Goal: Task Accomplishment & Management: Manage account settings

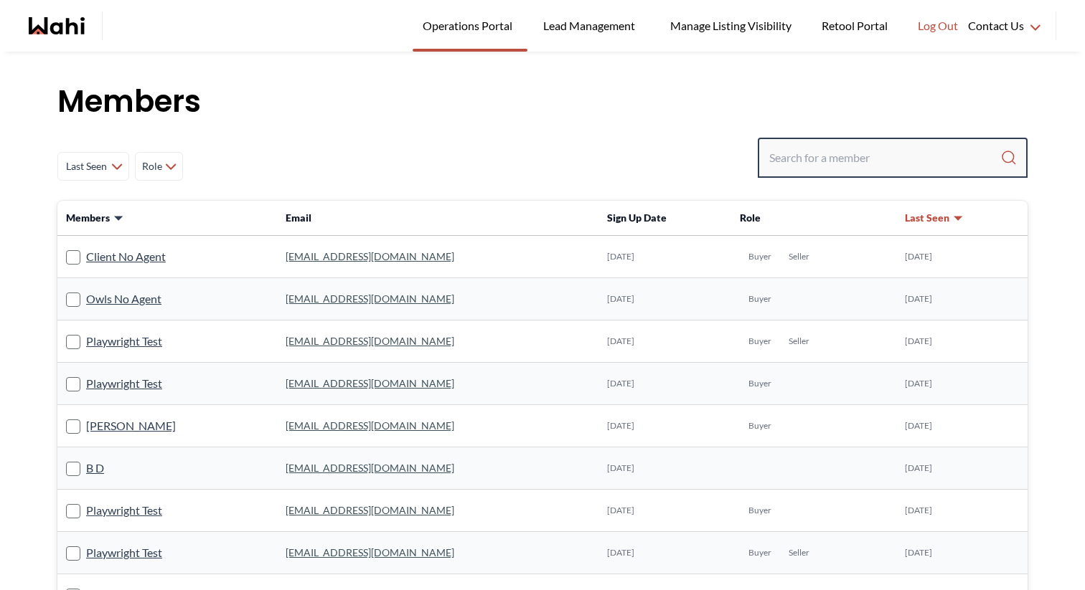
click at [880, 162] on input "Search input" at bounding box center [884, 158] width 231 height 26
paste input "[EMAIL_ADDRESS][DOMAIN_NAME]"
type input "[EMAIL_ADDRESS][DOMAIN_NAME]"
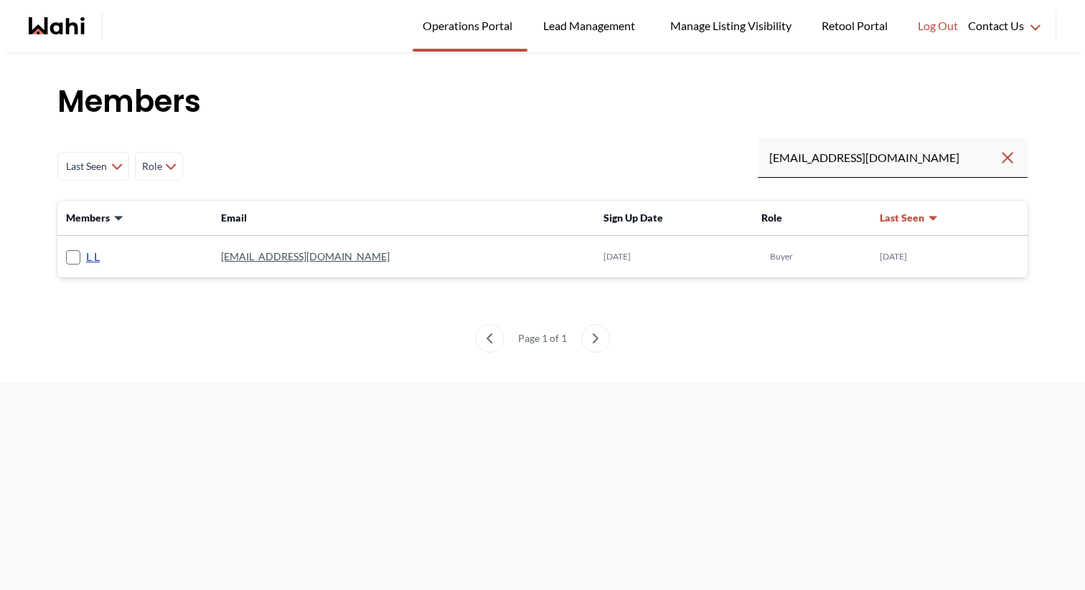
click at [88, 264] on link "L L" at bounding box center [93, 256] width 14 height 19
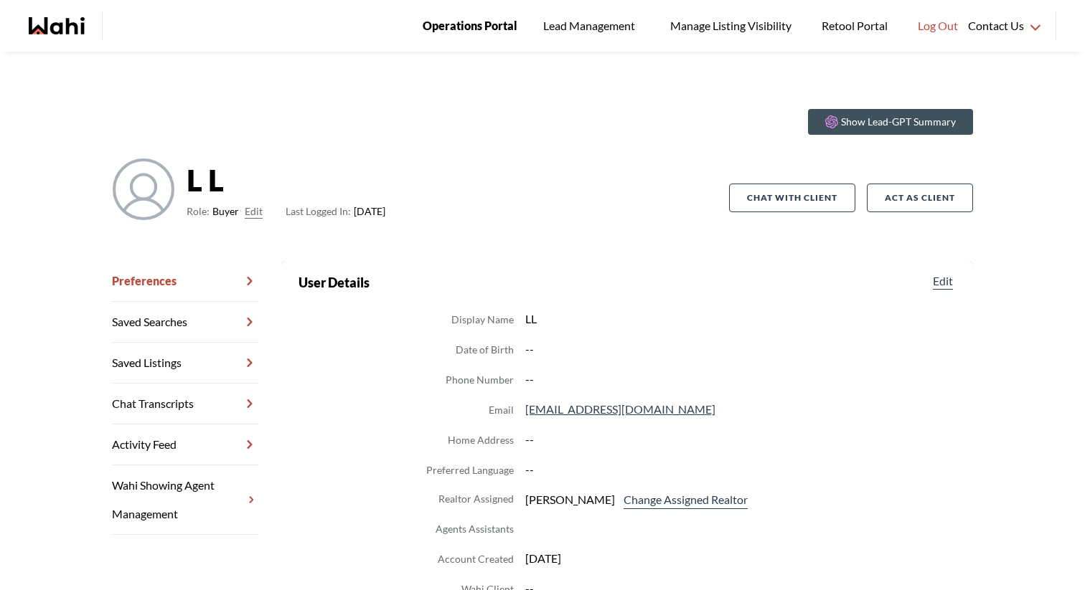
click at [505, 27] on span "Operations Portal" at bounding box center [470, 25] width 95 height 19
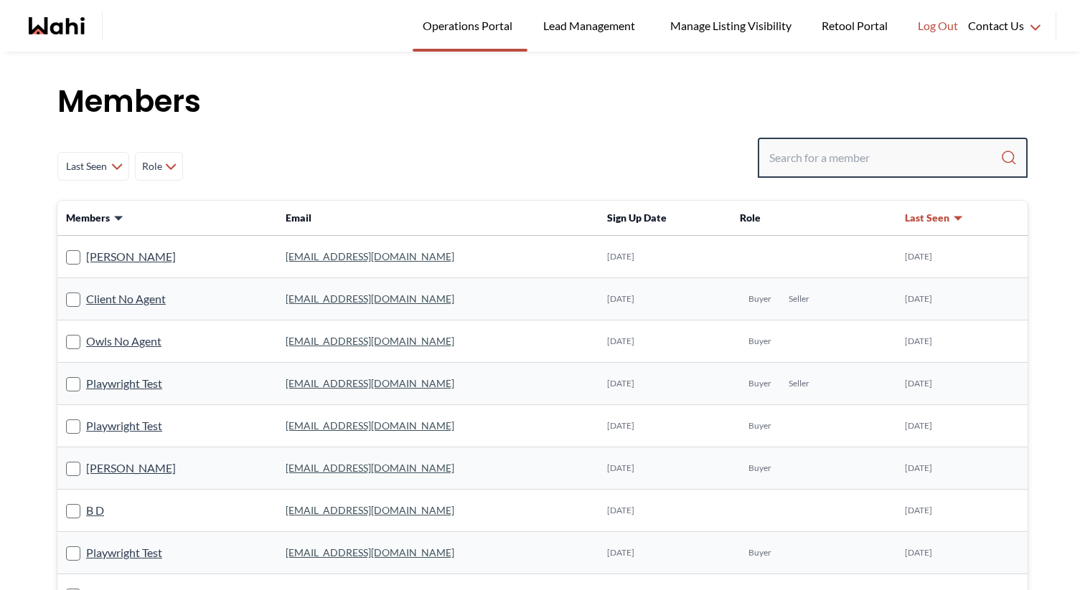
click at [897, 150] on input "Search input" at bounding box center [884, 158] width 231 height 26
paste input "[EMAIL_ADDRESS][PERSON_NAME][PERSON_NAME][DOMAIN_NAME]"
type input "[EMAIL_ADDRESS][PERSON_NAME][PERSON_NAME][DOMAIN_NAME]"
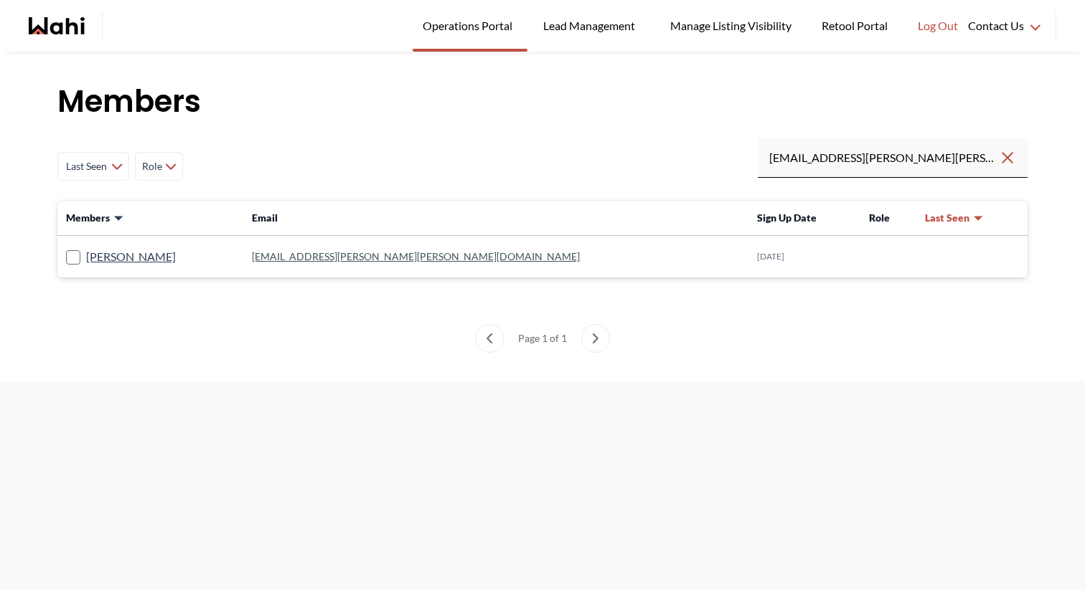
click at [108, 266] on td "[PERSON_NAME]" at bounding box center [150, 257] width 186 height 42
click at [108, 265] on link "[PERSON_NAME]" at bounding box center [131, 256] width 90 height 19
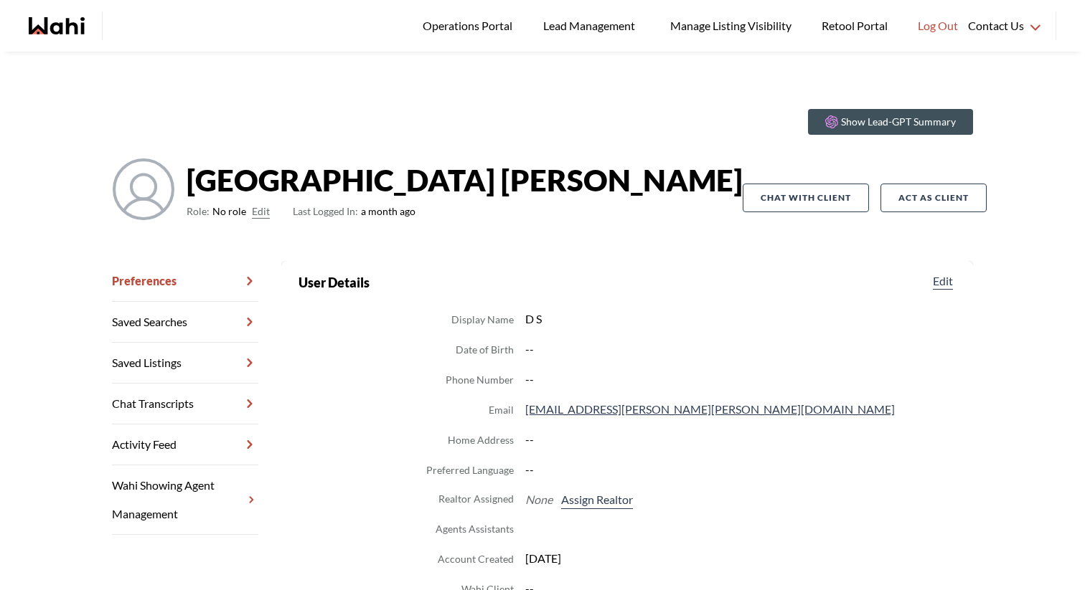
click at [264, 212] on button "Edit" at bounding box center [261, 211] width 18 height 17
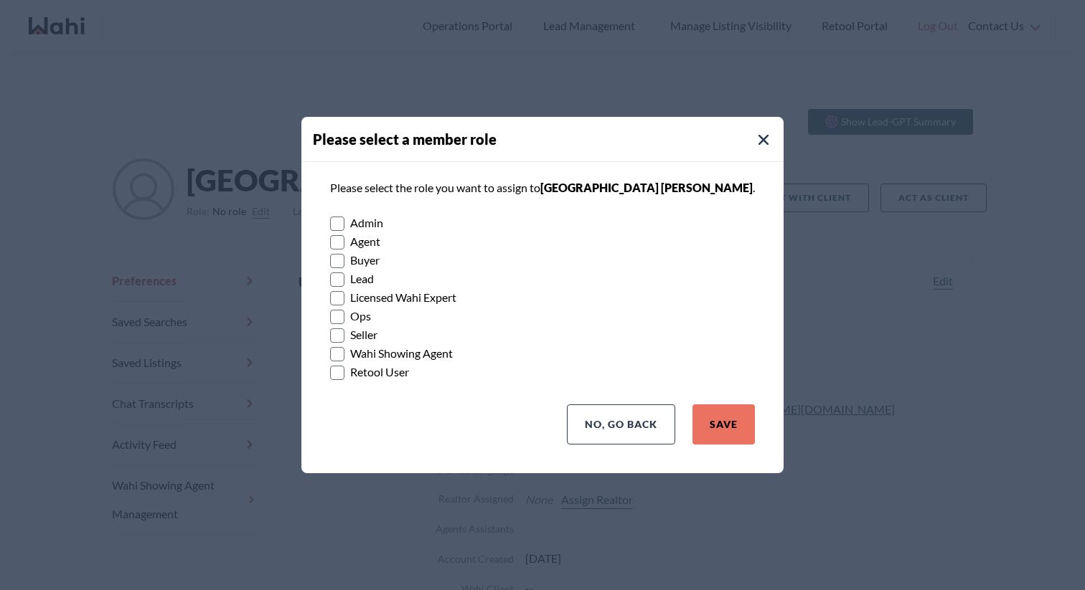
click at [391, 241] on label "Agent" at bounding box center [542, 241] width 425 height 19
click at [330, 241] on input "Agent" at bounding box center [330, 236] width 0 height 9
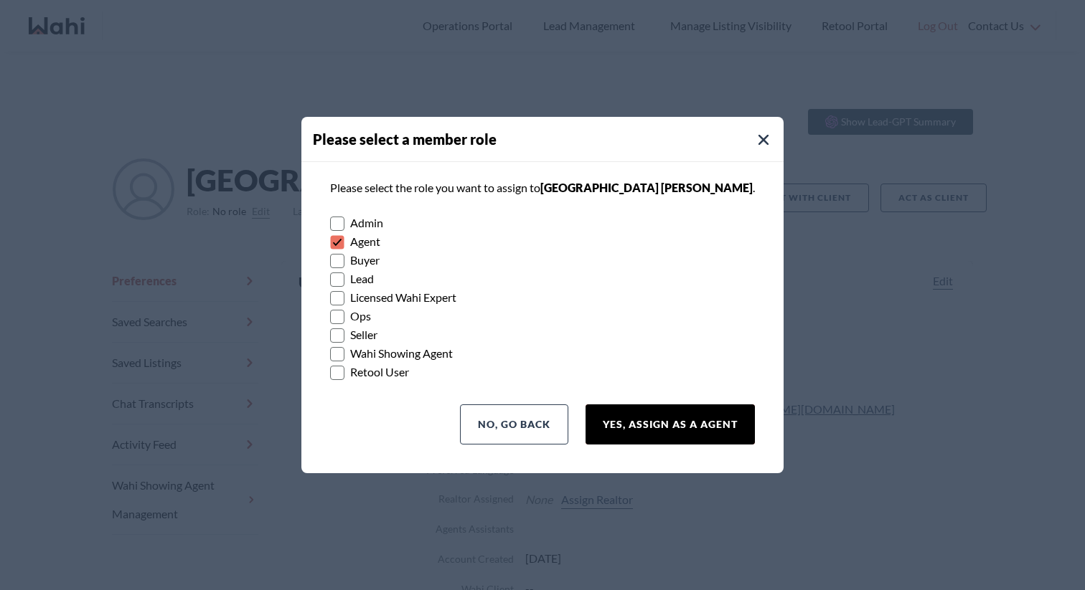
click at [618, 410] on button "Yes, Assign as a Agent" at bounding box center [669, 425] width 169 height 40
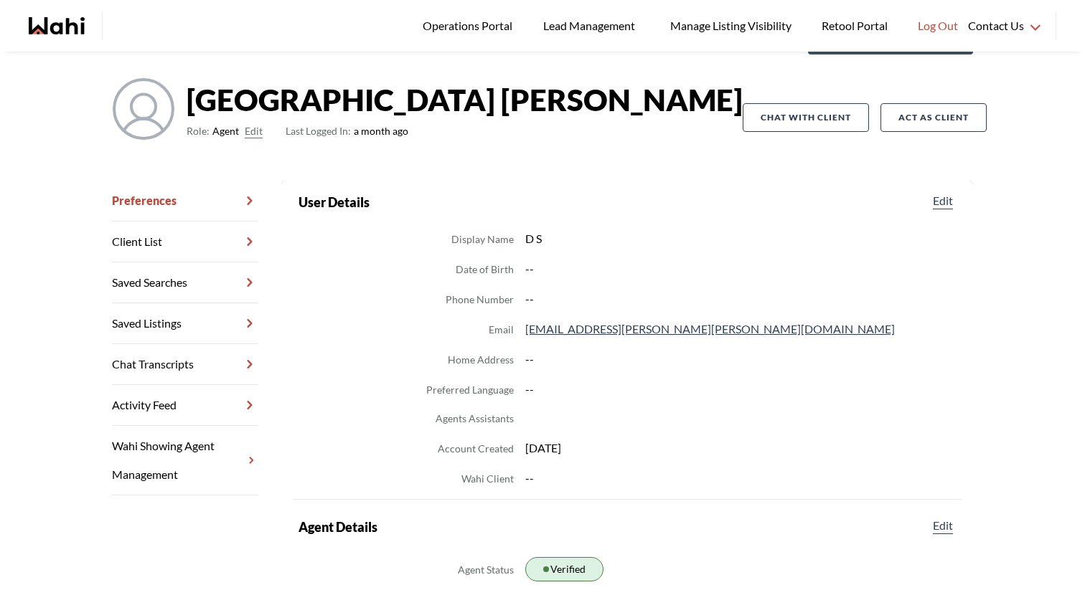
scroll to position [77, 0]
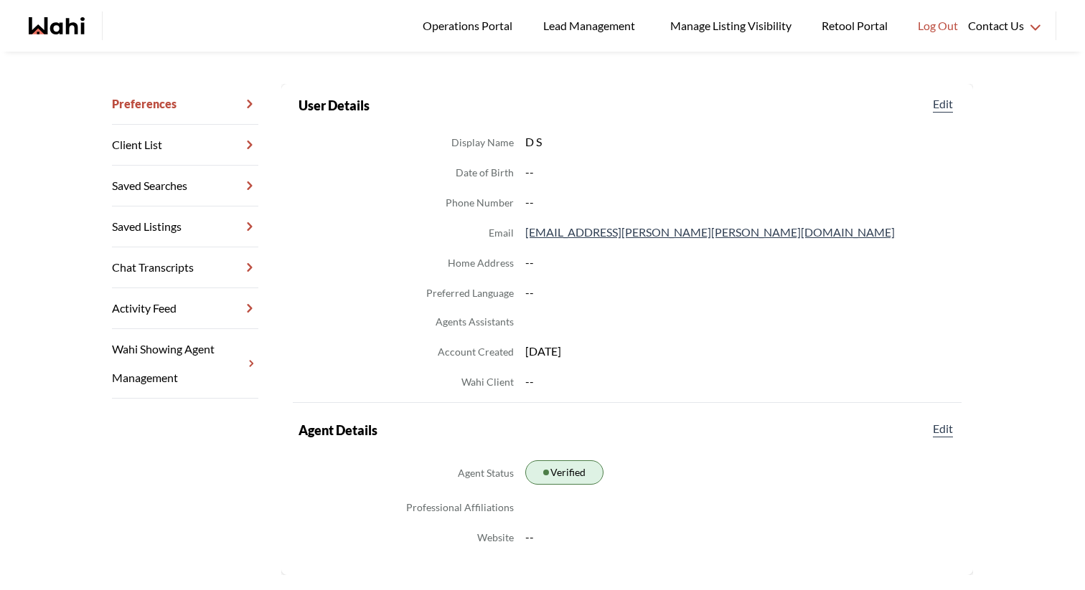
click at [207, 369] on link "Wahi Showing Agent Management" at bounding box center [185, 364] width 146 height 70
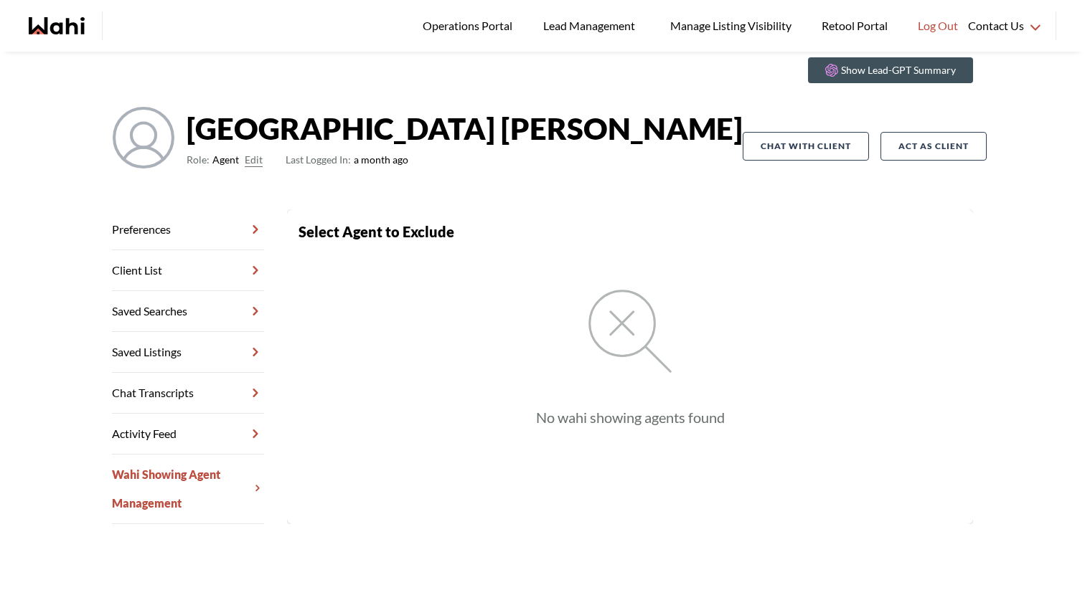
click at [191, 235] on link "Preferences" at bounding box center [188, 229] width 152 height 41
